Goal: Ask a question: Seek information or help from site administrators or community

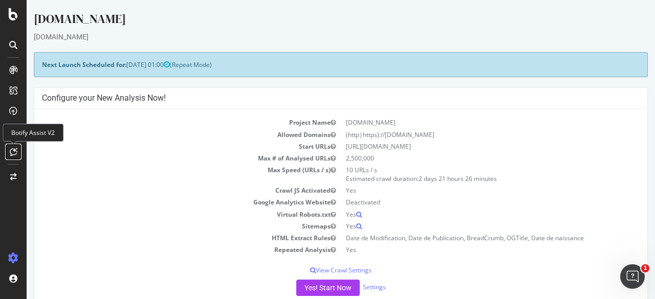
click at [13, 151] on icon at bounding box center [14, 152] width 8 height 8
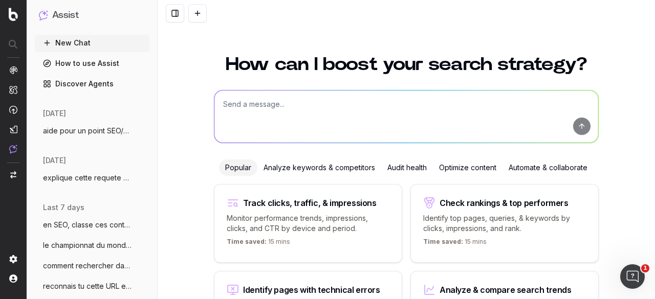
click at [256, 107] on textarea at bounding box center [406, 117] width 384 height 52
click at [254, 111] on textarea at bounding box center [406, 117] width 384 height 52
click at [74, 133] on span "aide pour un point SEO/Data, on va trait" at bounding box center [88, 131] width 90 height 10
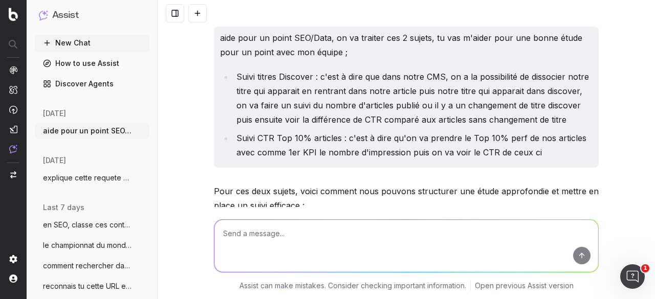
click at [199, 123] on div "aide pour un point SEO/Data, on va traiter ces 2 sujets, tu vas m'aider pour un…" at bounding box center [406, 149] width 497 height 299
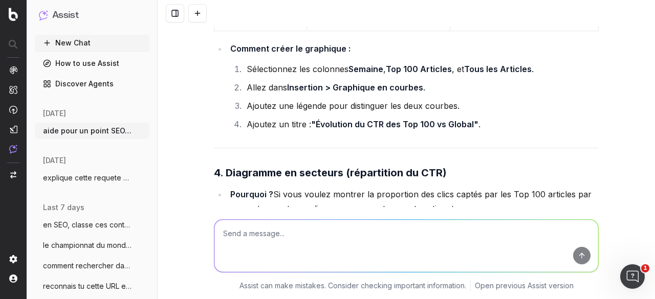
scroll to position [11019, 0]
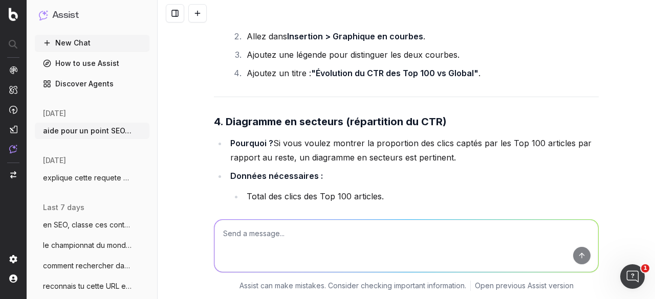
click at [255, 242] on textarea at bounding box center [406, 246] width 384 height 52
paste textarea "Contribution des Top 100 articles aux performances globales"
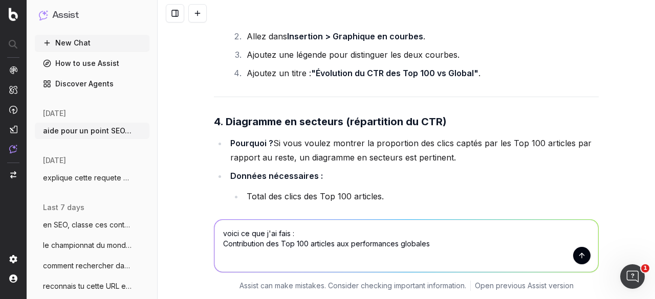
click at [368, 256] on textarea "voici ce que j'ai fais : Contribution des Top 100 articles aux performances glo…" at bounding box center [406, 246] width 384 height 52
paste textarea "Évolution des performances Tous vs. Top 100 (Impr.)"
click at [391, 253] on textarea "voici ce que j'ai fais : Contribution des Top 100 articles aux performances glo…" at bounding box center [406, 246] width 384 height 52
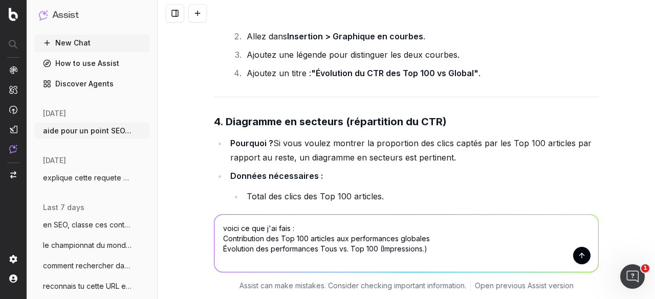
click at [436, 254] on textarea "voici ce que j'ai fais : Contribution des Top 100 articles aux performances glo…" at bounding box center [406, 243] width 384 height 57
paste textarea "CTR Moyen"
click at [338, 260] on textarea "voici ce que j'ai fais : Contribution des Top 100 articles aux performances glo…" at bounding box center [406, 243] width 384 height 57
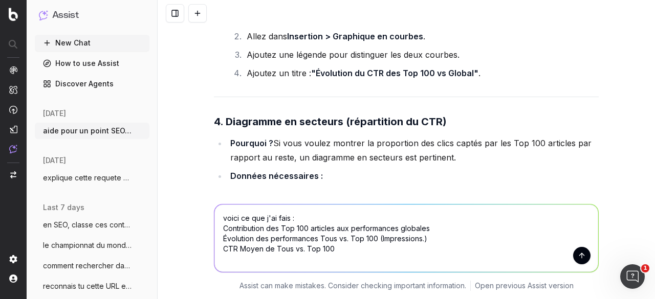
paste textarea "Part gratuit payant Top 100"
click at [449, 232] on textarea "voici ce que j'ai fais : Contribution des Top 100 articles aux performances glo…" at bounding box center [406, 239] width 384 height 68
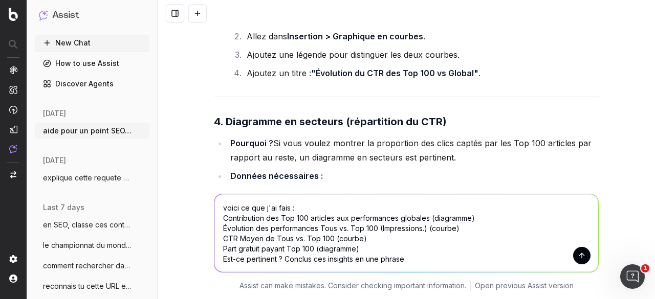
click at [281, 257] on textarea "voici ce que j'ai fais : Contribution des Top 100 articles aux performances glo…" at bounding box center [406, 233] width 384 height 78
click at [525, 256] on textarea "voici ce que j'ai fais : Contribution des Top 100 articles aux performances glo…" at bounding box center [406, 233] width 384 height 78
drag, startPoint x: 508, startPoint y: 258, endPoint x: 594, endPoint y: 256, distance: 85.9
click at [594, 256] on div "voici ce que j'ai fais : Contribution des Top 100 articles aux performances glo…" at bounding box center [406, 231] width 393 height 99
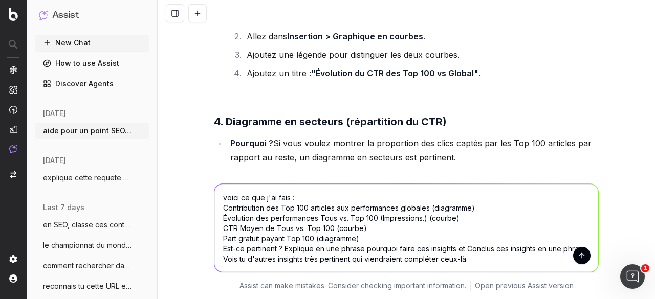
type textarea "voici ce que j'ai fais : Contribution des Top 100 articles aux performances glo…"
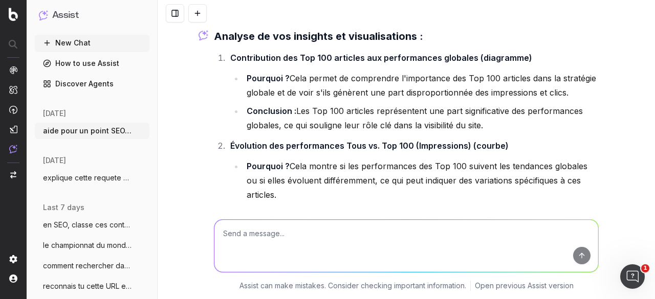
scroll to position [11770, 0]
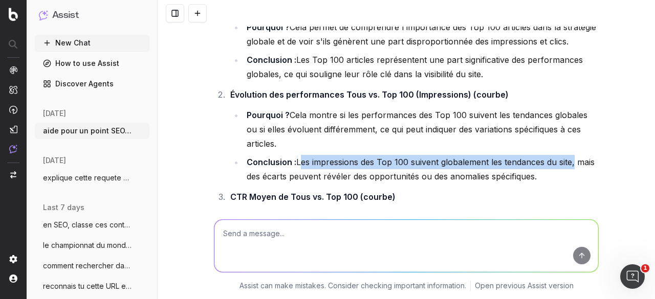
drag, startPoint x: 294, startPoint y: 136, endPoint x: 570, endPoint y: 131, distance: 276.2
click at [570, 131] on ul "Pourquoi ? Cela montre si les performances des Top 100 suivent les tendances gl…" at bounding box center [414, 146] width 368 height 76
copy li "Les impressions des Top 100 suivent globalement les tendances du site"
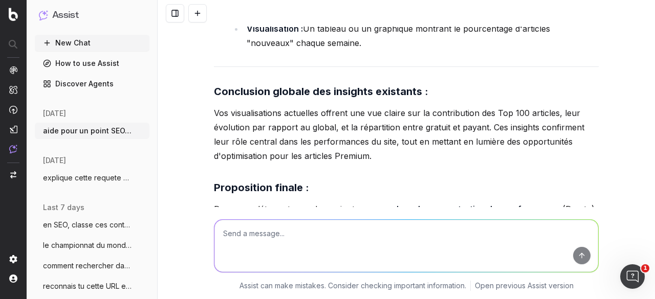
scroll to position [12569, 0]
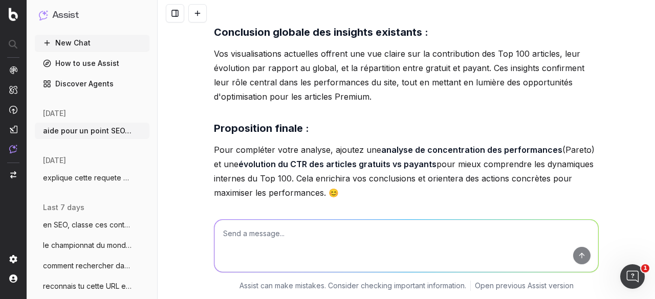
click at [272, 247] on textarea at bounding box center [406, 246] width 384 height 52
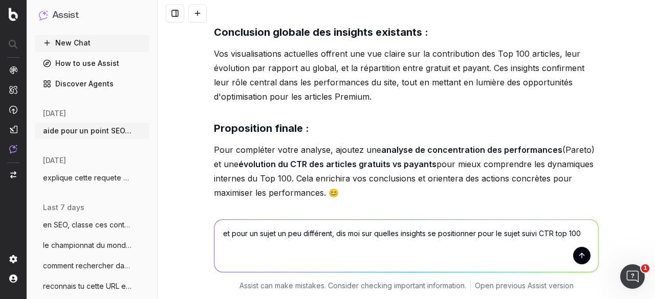
click at [584, 232] on textarea "et pour un sujet un peu différent, dis moi sur quelles insights se positionner …" at bounding box center [406, 246] width 384 height 52
type textarea "et pour un sujet un peu différent, dis moi sur quelles insights se positionner …"
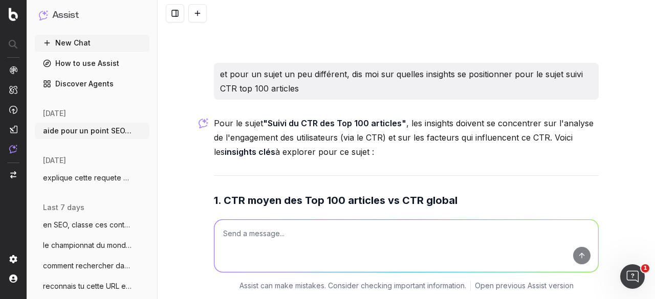
scroll to position [12800, 0]
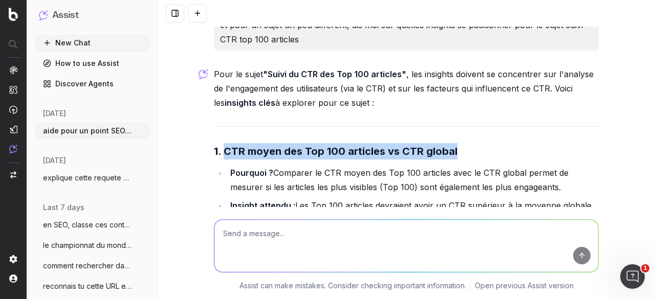
drag, startPoint x: 219, startPoint y: 113, endPoint x: 452, endPoint y: 115, distance: 232.7
click at [452, 143] on h3 "1. CTR moyen des Top 100 articles vs CTR global" at bounding box center [406, 151] width 385 height 16
copy strong "CTR moyen des Top 100 articles vs CTR global"
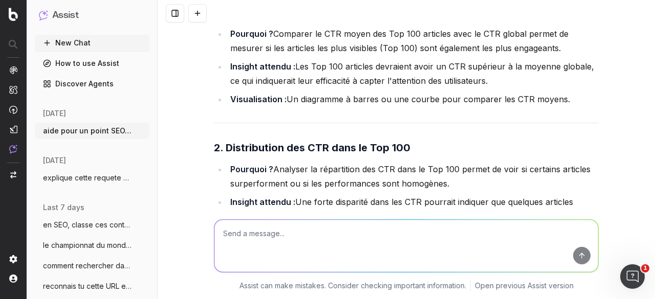
scroll to position [12953, 0]
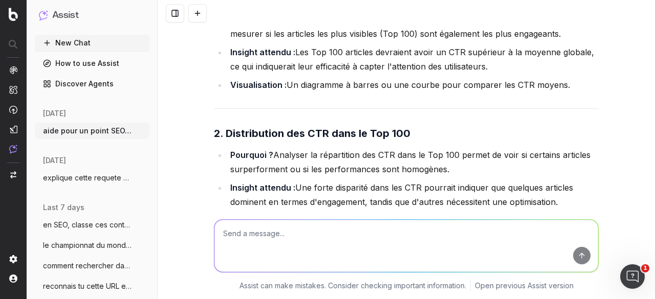
click at [224, 127] on strong "2. Distribution des CTR dans le Top 100" at bounding box center [312, 133] width 196 height 12
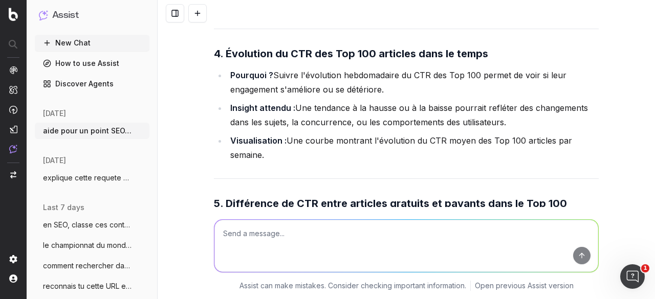
scroll to position [13363, 0]
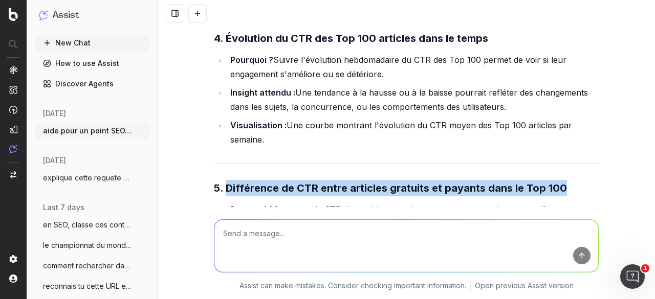
drag, startPoint x: 221, startPoint y: 146, endPoint x: 556, endPoint y: 152, distance: 334.5
click at [556, 182] on strong "5. Différence de CTR entre articles gratuits et payants dans le Top 100" at bounding box center [390, 188] width 353 height 12
copy strong "Différence de CTR entre articles gratuits et payants dans le Top 100"
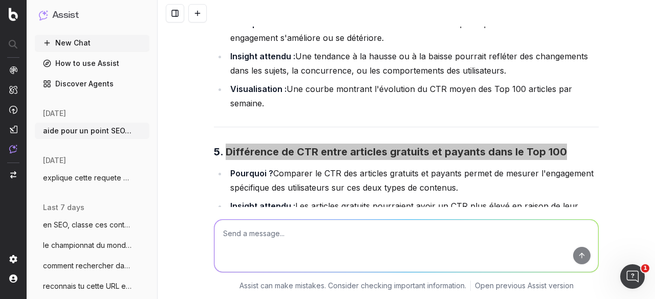
scroll to position [13414, 0]
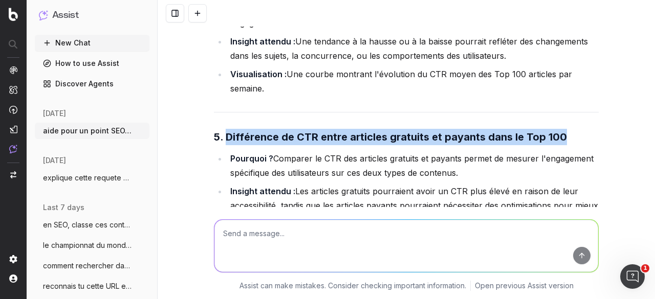
drag, startPoint x: 237, startPoint y: 104, endPoint x: 230, endPoint y: 102, distance: 8.1
click at [237, 129] on h3 "5. Différence de CTR entre articles gratuits et payants dans le Top 100" at bounding box center [406, 137] width 385 height 16
drag, startPoint x: 220, startPoint y: 96, endPoint x: 561, endPoint y: 92, distance: 340.1
click at [561, 129] on h3 "5. Différence de CTR entre articles gratuits et payants dans le Top 100" at bounding box center [406, 137] width 385 height 16
click at [273, 108] on div "Pour le sujet "Suivi du CTR des Top 100 articles" , les insights doivent se con…" at bounding box center [406, 262] width 385 height 1619
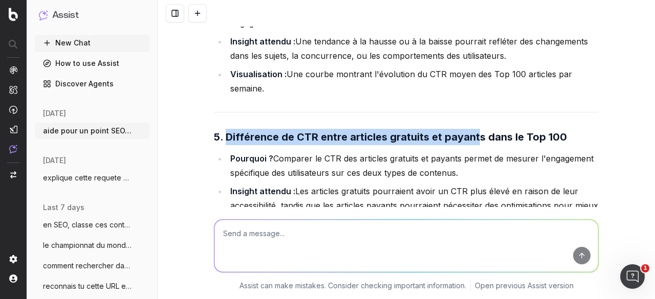
drag, startPoint x: 221, startPoint y: 96, endPoint x: 470, endPoint y: 100, distance: 248.6
click at [470, 131] on strong "5. Différence de CTR entre articles gratuits et payants dans le Top 100" at bounding box center [390, 137] width 353 height 12
